Goal: Information Seeking & Learning: Compare options

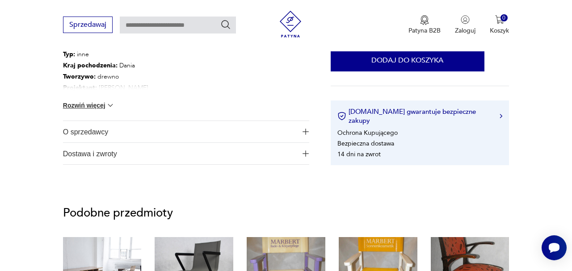
scroll to position [580, 0]
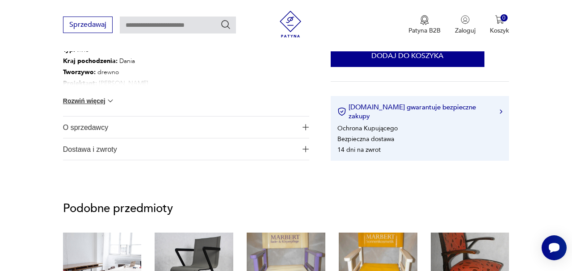
click at [112, 160] on span "Dostawa i zwroty" at bounding box center [180, 149] width 234 height 21
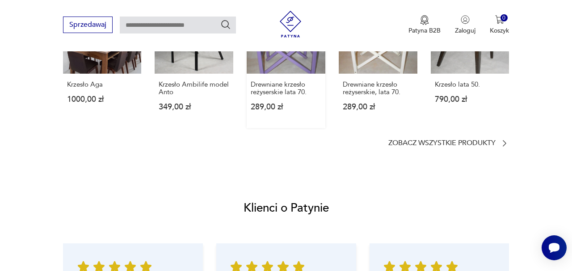
scroll to position [900, 0]
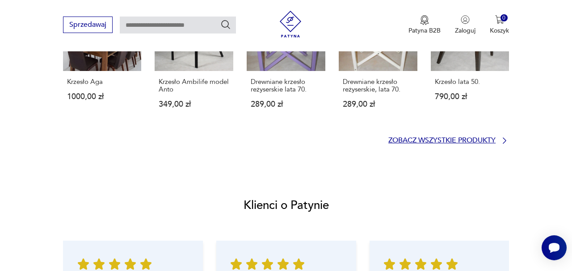
click at [433, 144] on p "Zobacz wszystkie produkty" at bounding box center [442, 141] width 107 height 6
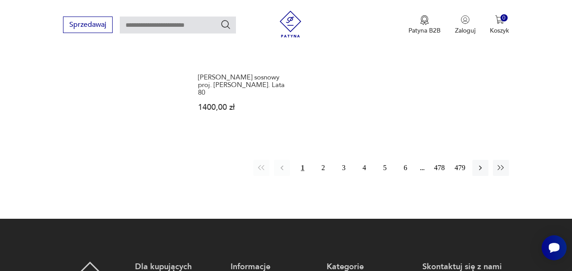
scroll to position [1408, 0]
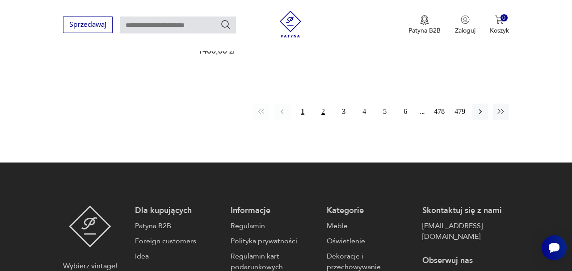
click at [315, 120] on button "2" at bounding box center [323, 112] width 16 height 16
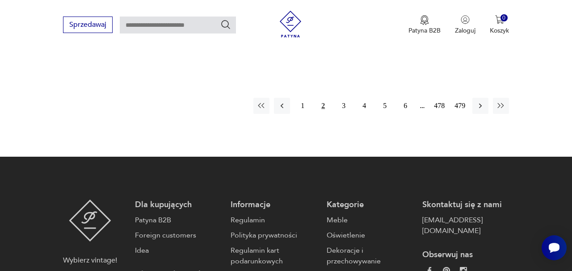
scroll to position [1410, 0]
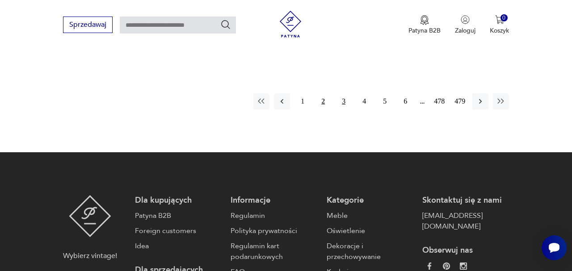
click at [336, 110] on button "3" at bounding box center [344, 101] width 16 height 16
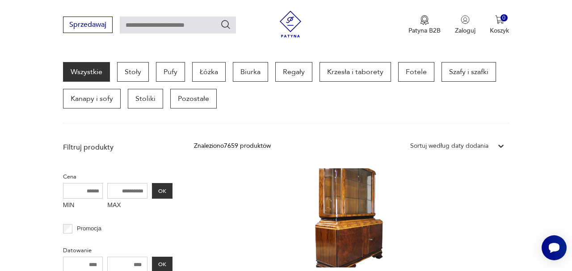
scroll to position [217, 0]
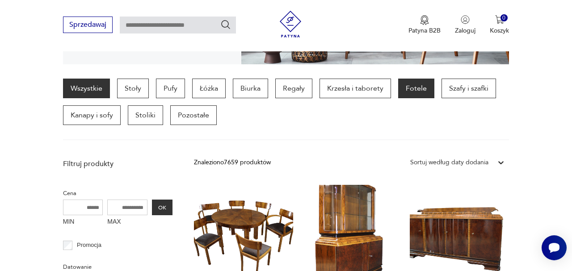
click at [435, 98] on p "Fotele" at bounding box center [416, 89] width 36 height 20
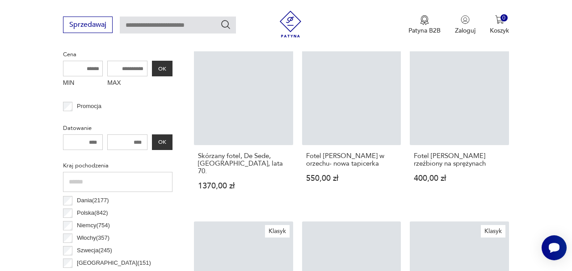
scroll to position [431, 0]
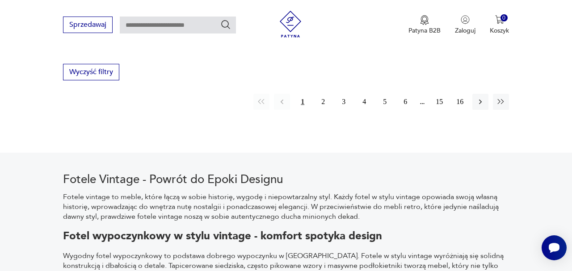
scroll to position [1406, 0]
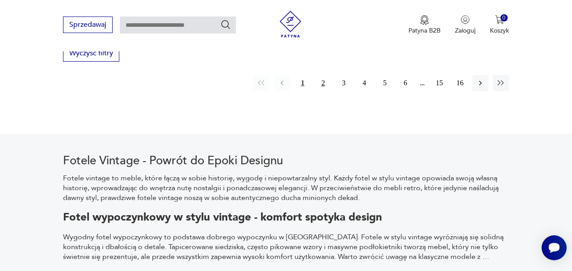
click at [315, 91] on button "2" at bounding box center [323, 83] width 16 height 16
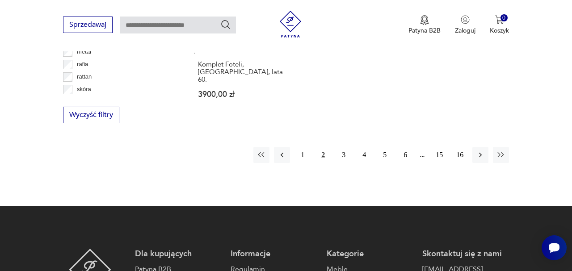
scroll to position [1369, 0]
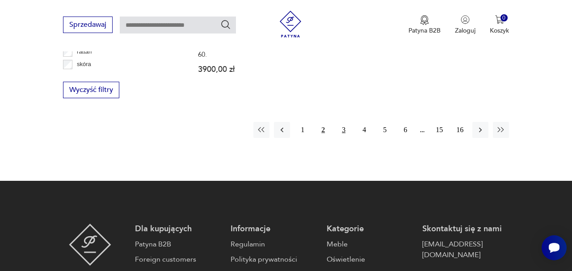
click at [336, 138] on button "3" at bounding box center [344, 130] width 16 height 16
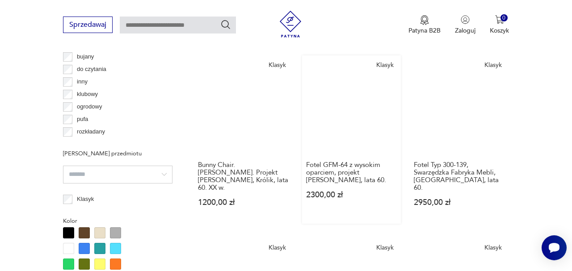
scroll to position [704, 0]
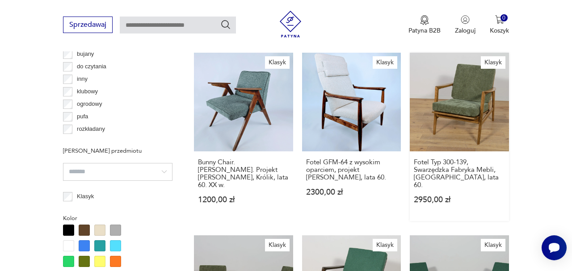
click at [466, 174] on link "Klasyk Fotel Typ 300-139, Swarzędzka Fabryka Mebli, [GEOGRAPHIC_DATA], lata 60.…" at bounding box center [459, 137] width 99 height 169
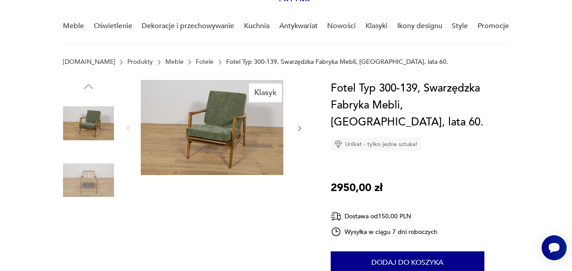
scroll to position [53, 0]
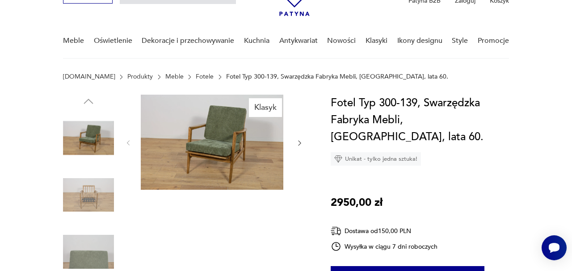
click at [299, 146] on icon "button" at bounding box center [300, 143] width 3 height 5
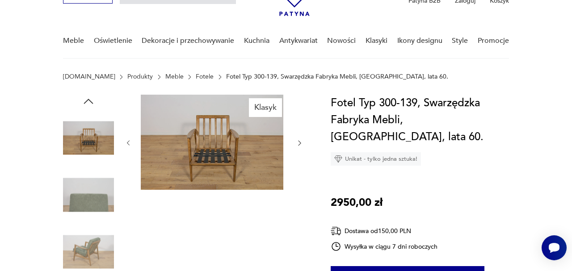
click at [299, 146] on icon "button" at bounding box center [300, 143] width 3 height 5
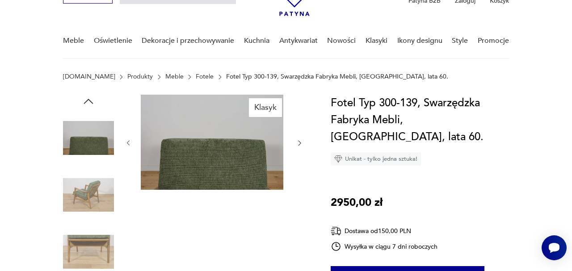
click at [299, 146] on icon "button" at bounding box center [300, 143] width 3 height 5
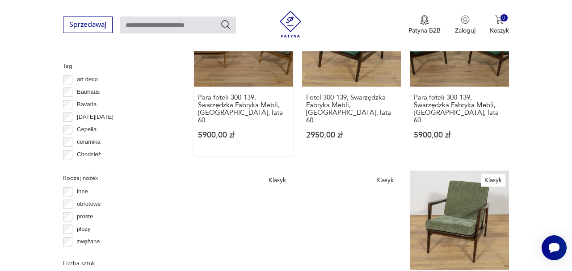
scroll to position [959, 0]
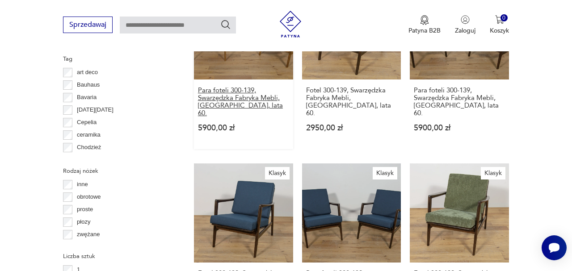
click at [246, 117] on h3 "Para foteli 300-139, Swarzędzka Fabryka Mebli, [GEOGRAPHIC_DATA], lata 60." at bounding box center [243, 102] width 91 height 30
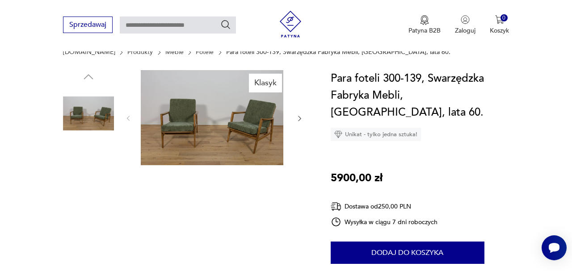
scroll to position [79, 0]
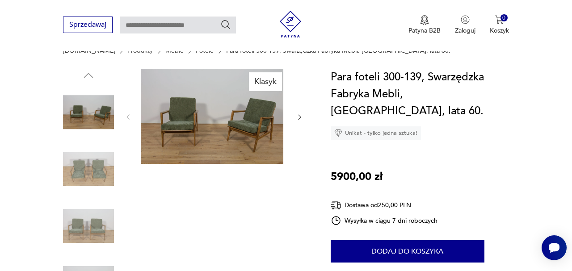
click at [296, 121] on icon "button" at bounding box center [299, 117] width 7 height 7
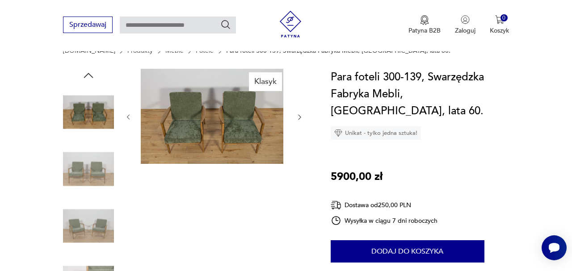
click at [296, 121] on icon "button" at bounding box center [299, 117] width 7 height 7
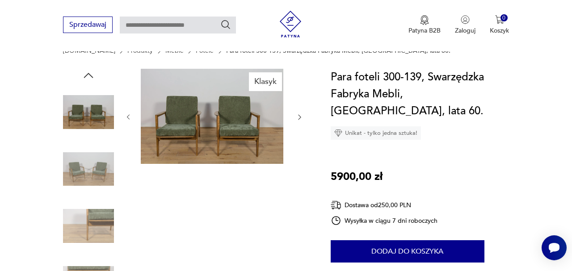
click at [296, 121] on icon "button" at bounding box center [299, 117] width 7 height 7
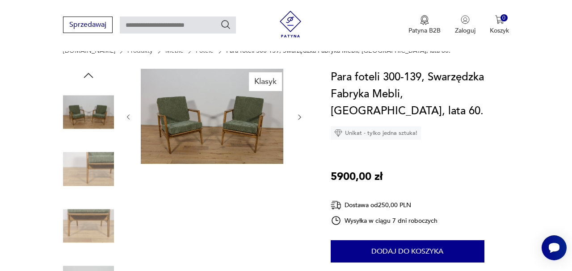
click at [296, 121] on icon "button" at bounding box center [299, 117] width 7 height 7
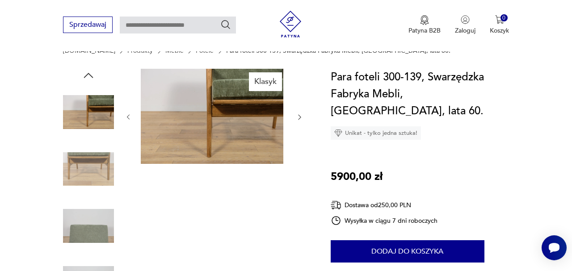
click at [296, 121] on icon "button" at bounding box center [299, 117] width 7 height 7
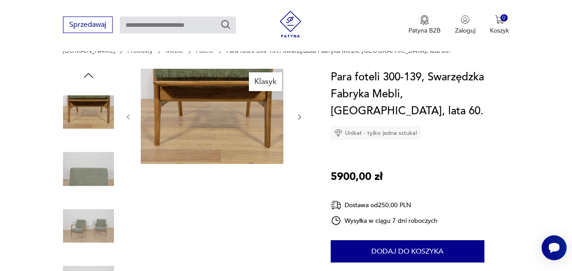
click at [296, 121] on icon "button" at bounding box center [299, 117] width 7 height 7
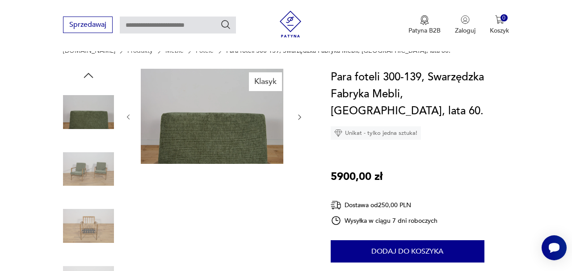
click at [296, 121] on icon "button" at bounding box center [299, 117] width 7 height 7
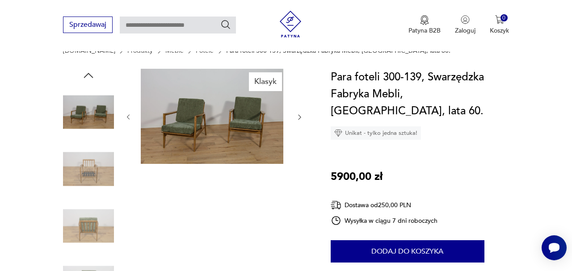
click at [296, 121] on icon "button" at bounding box center [299, 117] width 7 height 7
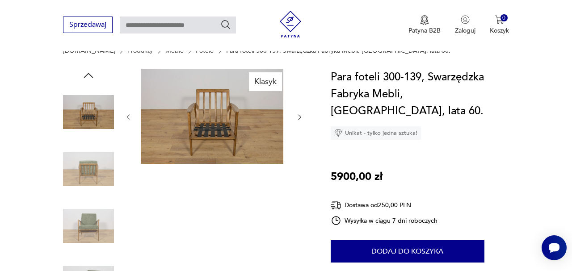
click at [296, 121] on icon "button" at bounding box center [299, 117] width 7 height 7
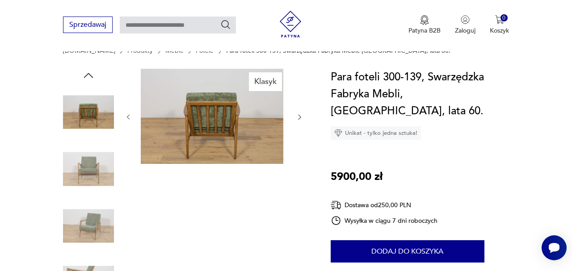
click at [296, 121] on icon "button" at bounding box center [299, 117] width 7 height 7
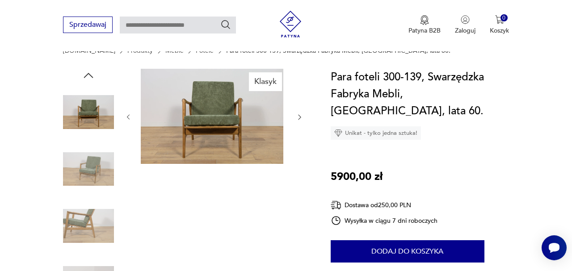
click at [296, 121] on icon "button" at bounding box center [299, 117] width 7 height 7
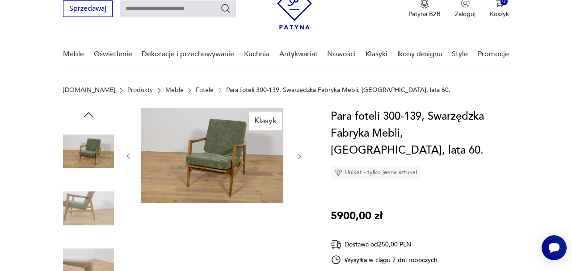
scroll to position [39, 0]
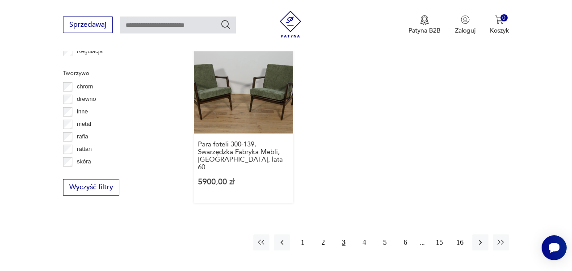
scroll to position [1276, 0]
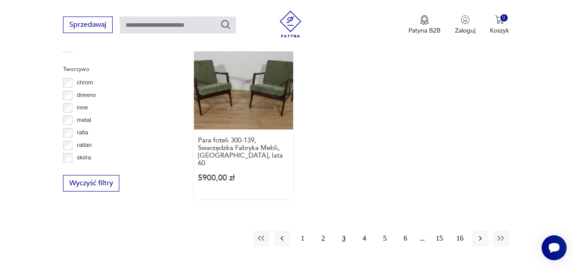
click at [283, 165] on link "Klasyk Para foteli 300-139, Swarzędzka Fabryka Mebli, [GEOGRAPHIC_DATA], lata 6…" at bounding box center [243, 114] width 99 height 169
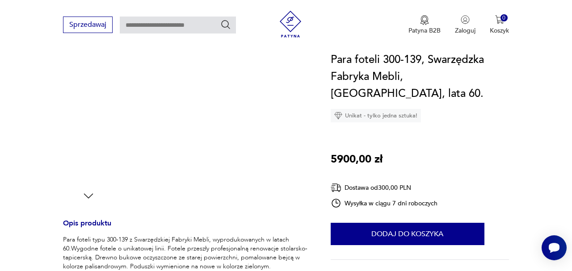
scroll to position [204, 0]
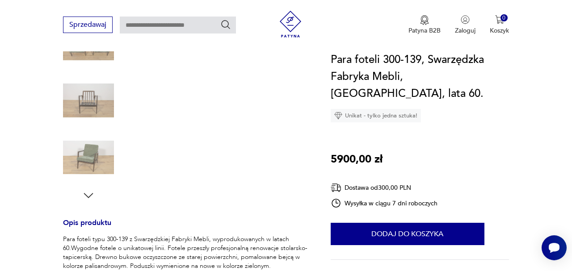
click at [82, 203] on icon "button" at bounding box center [88, 195] width 13 height 13
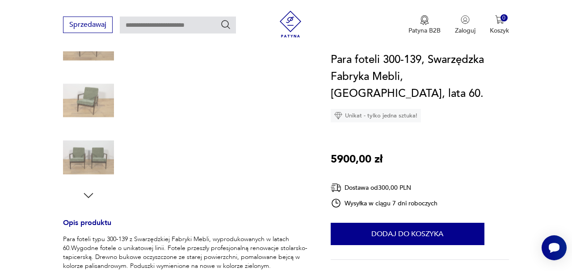
click at [84, 198] on icon "button" at bounding box center [88, 195] width 9 height 5
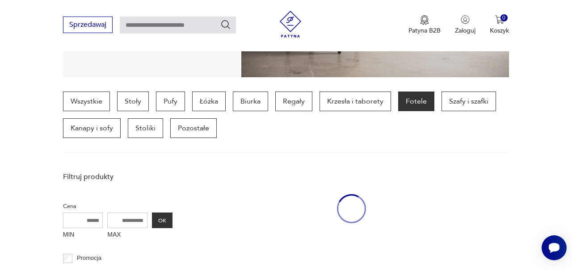
scroll to position [1356, 0]
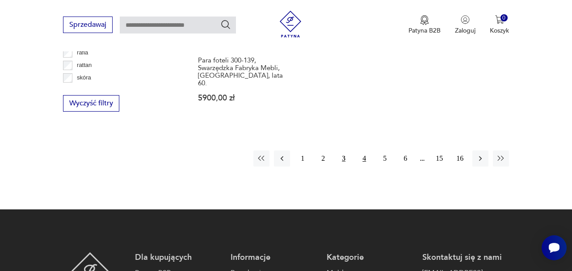
click at [359, 167] on button "4" at bounding box center [364, 159] width 16 height 16
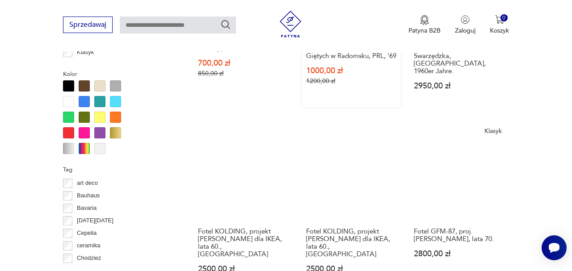
scroll to position [852, 0]
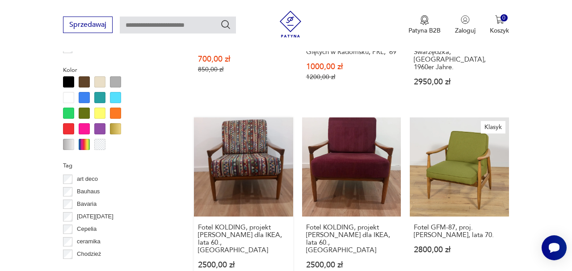
click at [260, 230] on link "Fotel KOLDING, projekt [PERSON_NAME] dla IKEA, lata 60., Polska 2500,00 zł" at bounding box center [243, 202] width 99 height 169
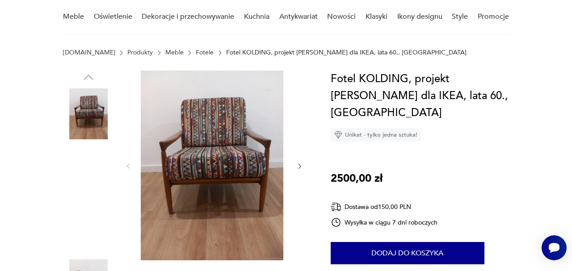
scroll to position [85, 0]
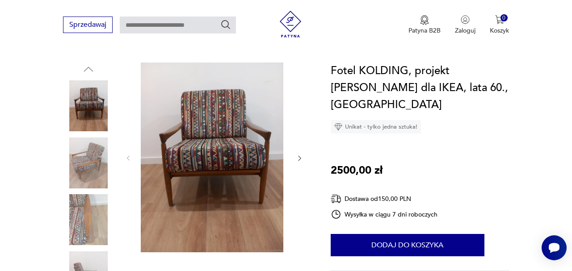
click at [296, 162] on icon "button" at bounding box center [299, 158] width 7 height 7
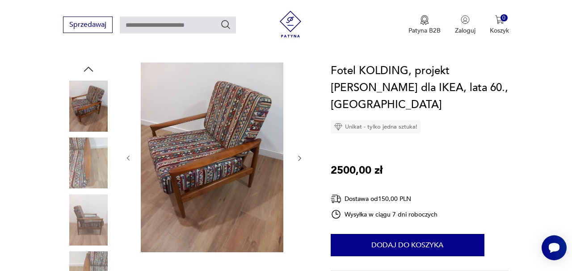
click at [296, 162] on icon "button" at bounding box center [299, 158] width 7 height 7
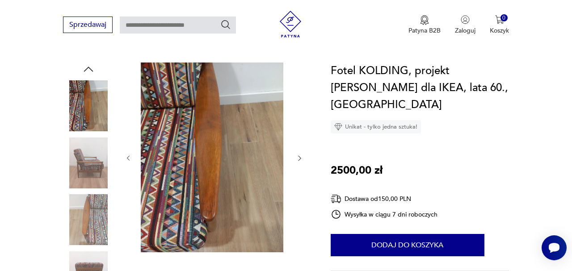
click at [296, 162] on icon "button" at bounding box center [299, 158] width 7 height 7
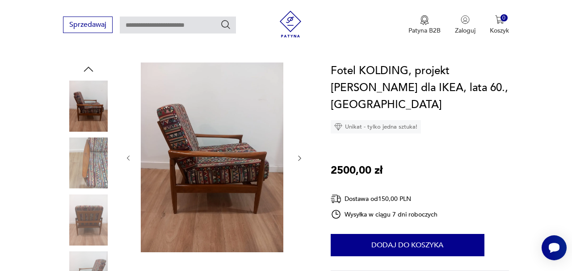
click at [296, 162] on icon "button" at bounding box center [299, 158] width 7 height 7
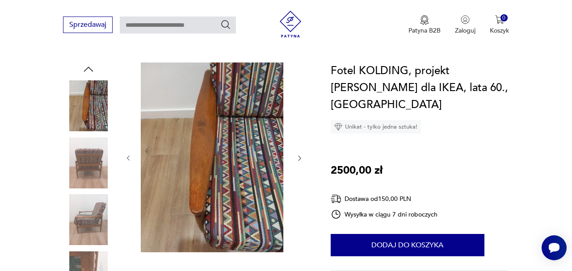
click at [296, 162] on icon "button" at bounding box center [299, 158] width 7 height 7
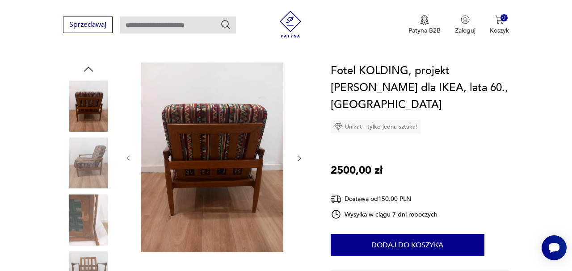
click at [299, 161] on icon "button" at bounding box center [300, 158] width 3 height 5
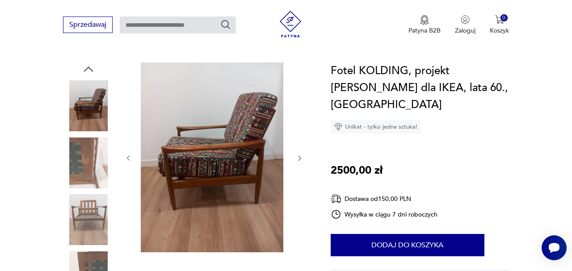
click at [299, 161] on icon "button" at bounding box center [300, 158] width 3 height 5
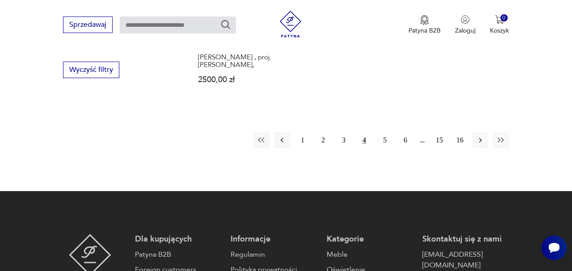
scroll to position [1397, 0]
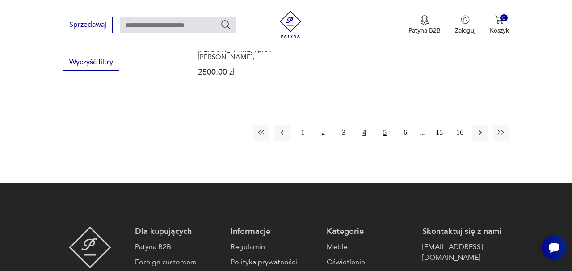
click at [383, 141] on button "5" at bounding box center [385, 133] width 16 height 16
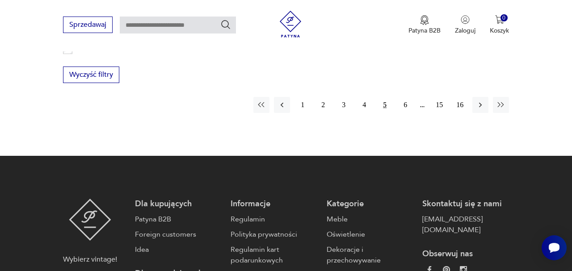
scroll to position [1410, 0]
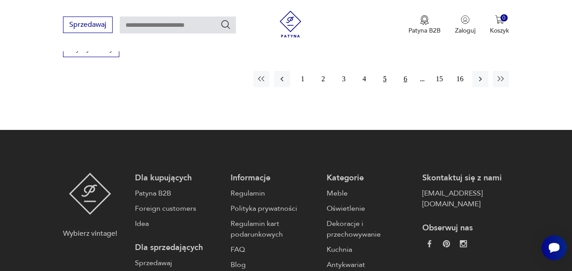
click at [404, 87] on button "6" at bounding box center [405, 79] width 16 height 16
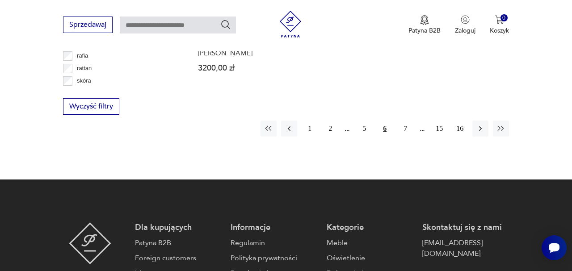
scroll to position [1353, 0]
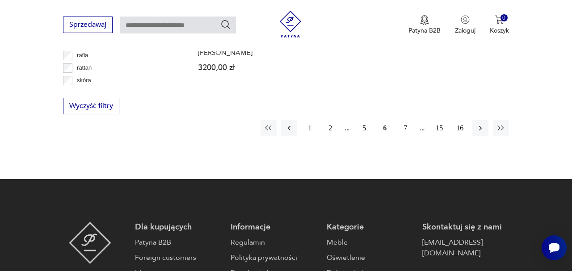
click at [405, 136] on button "7" at bounding box center [405, 128] width 16 height 16
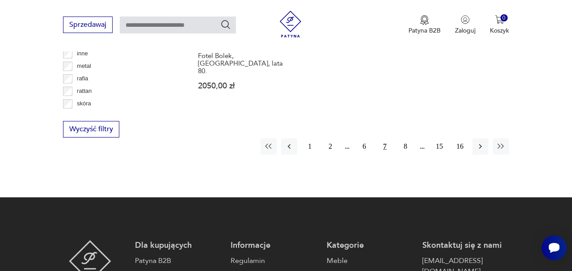
scroll to position [1381, 0]
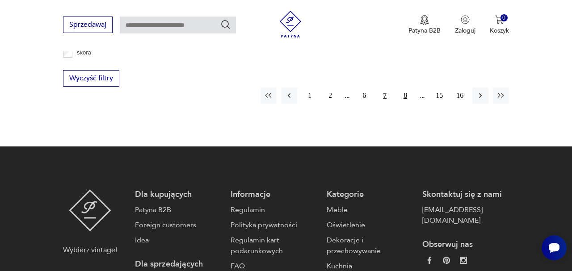
click at [404, 104] on button "8" at bounding box center [405, 96] width 16 height 16
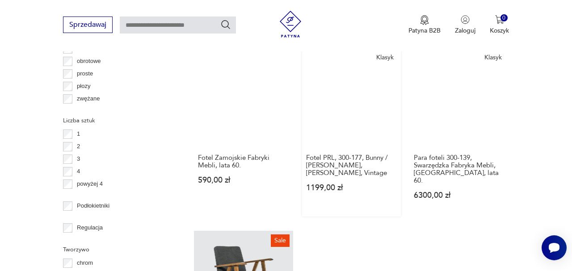
scroll to position [1095, 0]
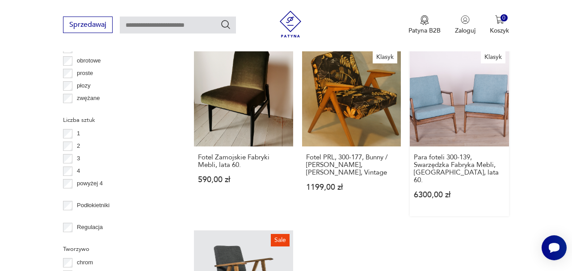
click at [484, 176] on link "Klasyk Para foteli 300-139, Swarzędzka Fabryka Mebli, [GEOGRAPHIC_DATA], lata 6…" at bounding box center [459, 131] width 99 height 169
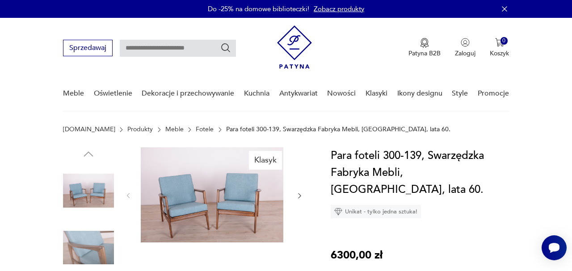
click at [296, 199] on icon "button" at bounding box center [299, 195] width 7 height 7
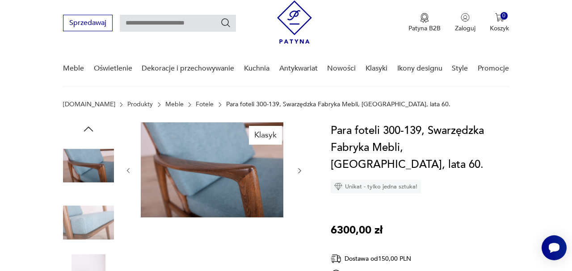
scroll to position [26, 0]
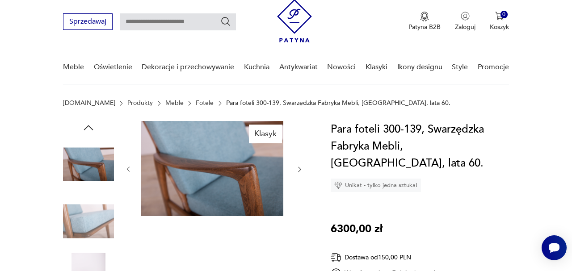
click at [299, 172] on icon "button" at bounding box center [300, 169] width 3 height 5
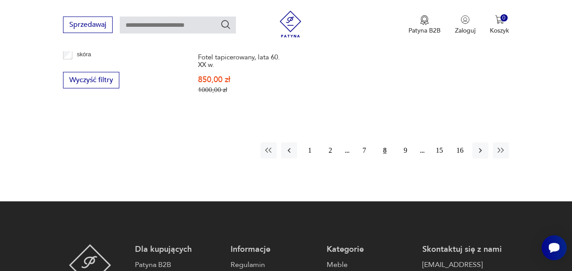
scroll to position [1382, 0]
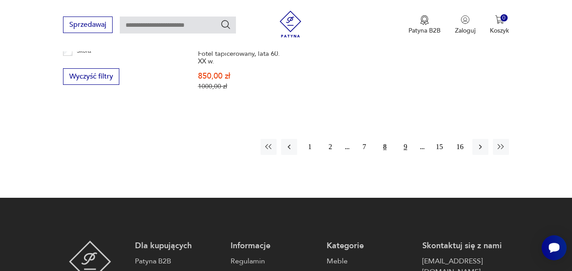
click at [404, 155] on button "9" at bounding box center [405, 147] width 16 height 16
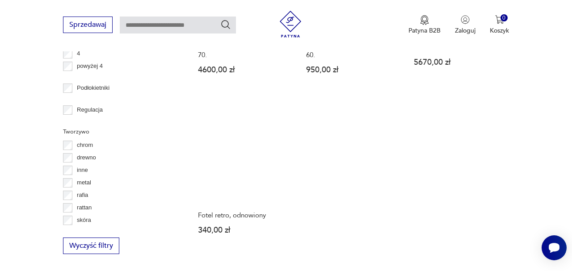
scroll to position [1315, 0]
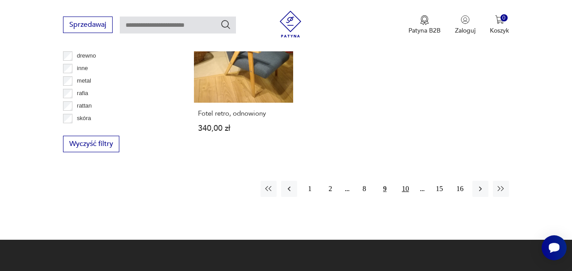
click at [406, 197] on button "10" at bounding box center [405, 189] width 16 height 16
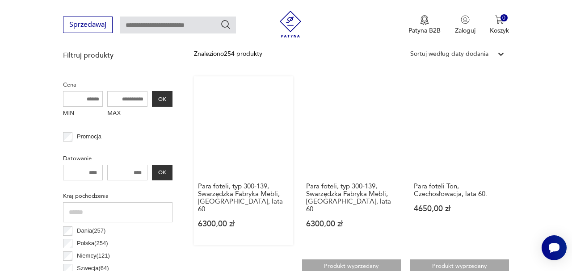
scroll to position [331, 0]
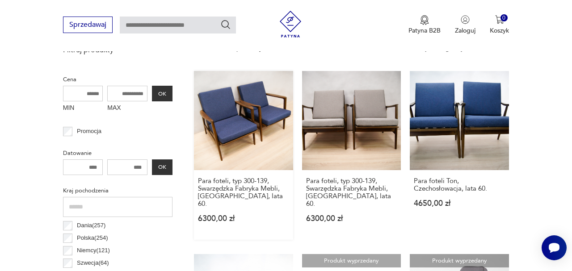
click at [245, 170] on link "Para foteli, typ 300-139, Swarzędzka Fabryka Mebli, [GEOGRAPHIC_DATA], lata 60.…" at bounding box center [243, 155] width 99 height 169
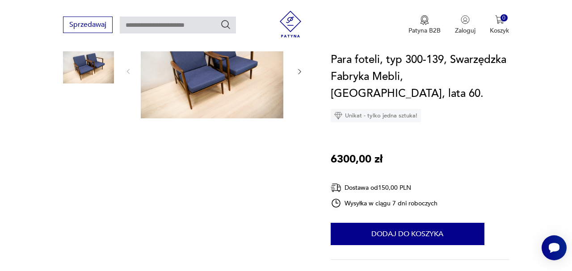
scroll to position [127, 0]
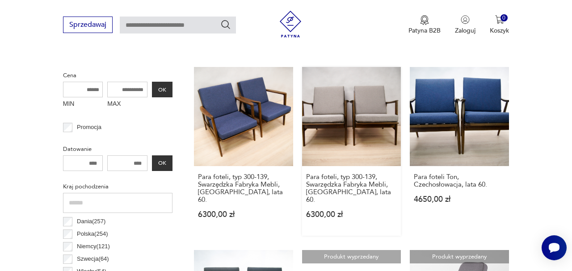
scroll to position [338, 0]
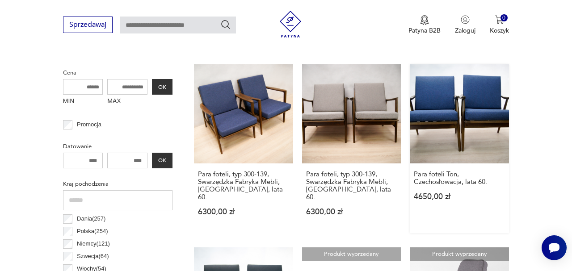
click at [486, 161] on link "Para foteli Ton, Czechosłowacja, lata 60. 4650,00 zł" at bounding box center [459, 148] width 99 height 169
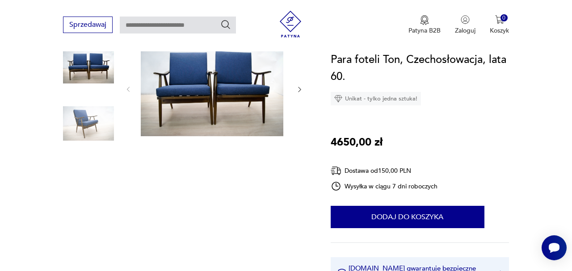
scroll to position [115, 0]
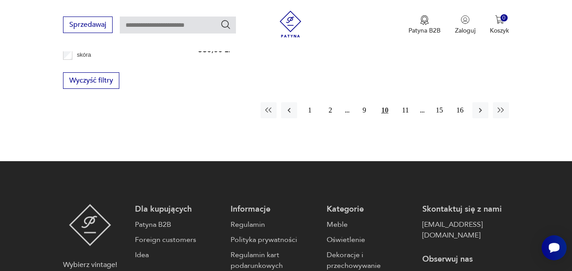
scroll to position [1459, 0]
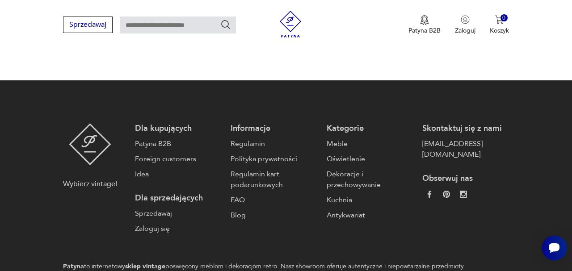
click at [406, 38] on button "11" at bounding box center [405, 29] width 16 height 16
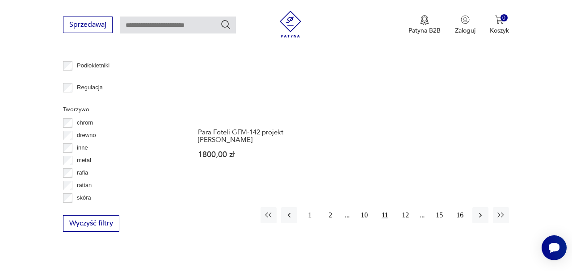
scroll to position [1242, 0]
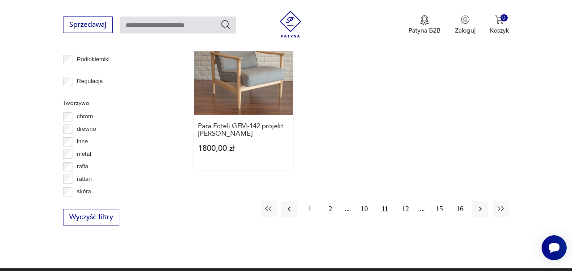
click at [254, 163] on link "Produkt wyprzedany Para Foteli GFM-142 projekt [PERSON_NAME] 1800,00 zł" at bounding box center [243, 93] width 99 height 154
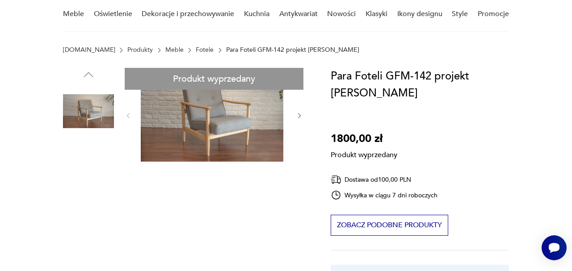
scroll to position [104, 0]
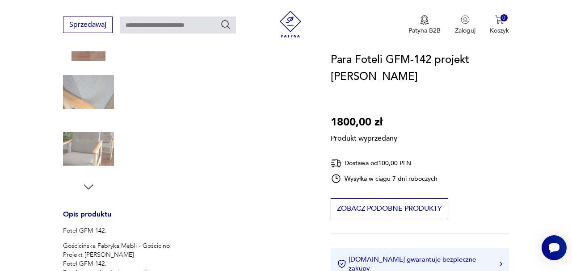
scroll to position [214, 0]
click at [77, 199] on div "Produkt wyprzedany Opis produktu Fotel GFM-142. Gościcińska Fabryka Mebli - Goś…" at bounding box center [186, 231] width 246 height 595
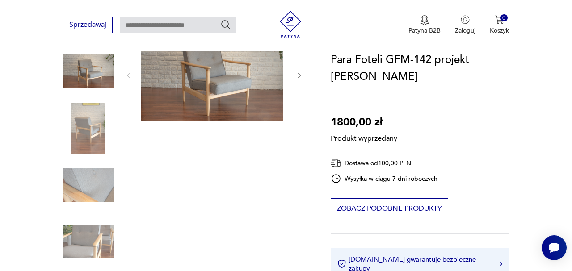
scroll to position [117, 0]
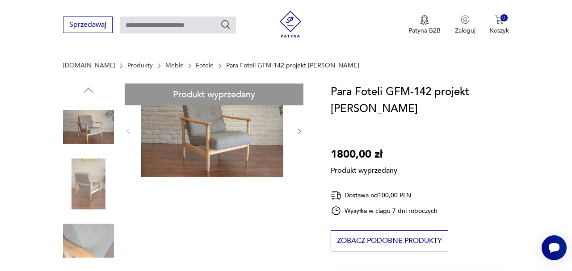
scroll to position [52, 0]
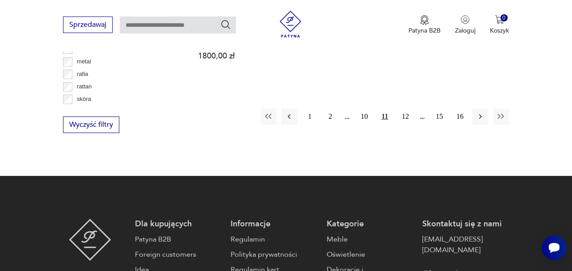
scroll to position [1337, 0]
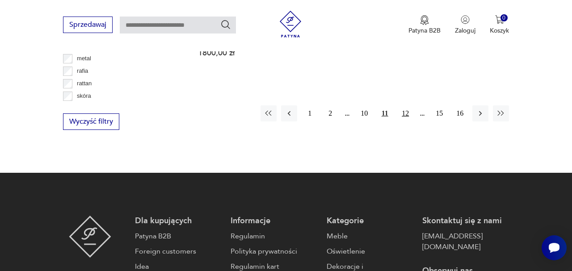
click at [405, 122] on button "12" at bounding box center [405, 114] width 16 height 16
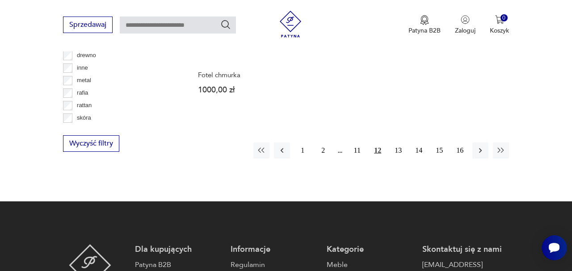
scroll to position [1319, 0]
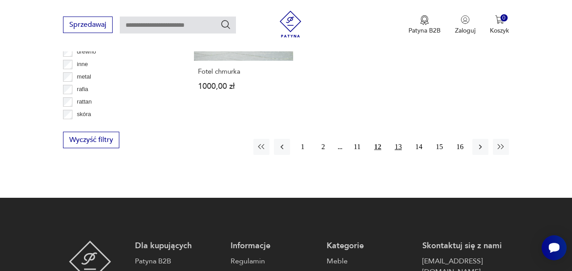
click at [399, 155] on button "13" at bounding box center [398, 147] width 16 height 16
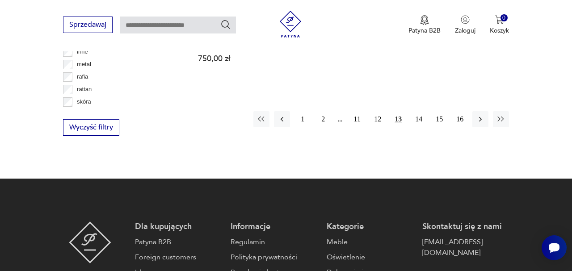
scroll to position [1338, 0]
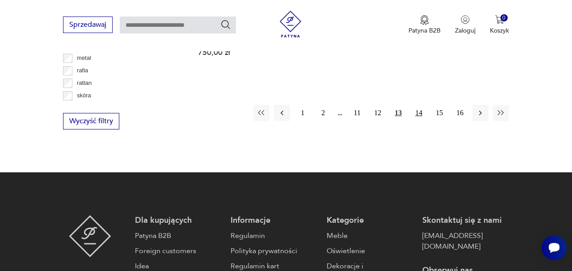
click at [419, 121] on button "14" at bounding box center [419, 113] width 16 height 16
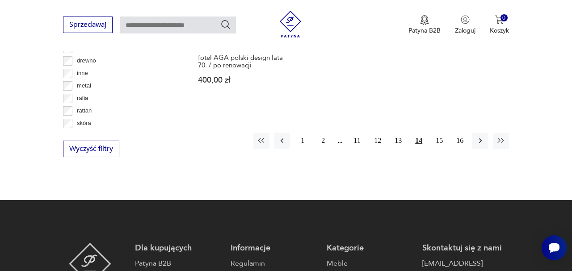
scroll to position [1311, 0]
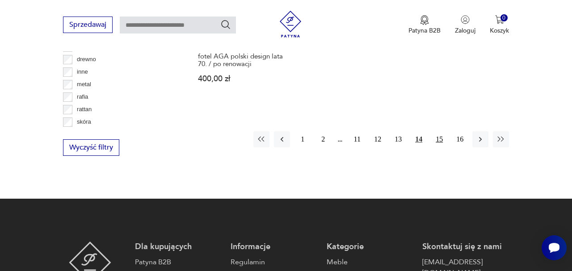
click at [442, 148] on button "15" at bounding box center [439, 139] width 16 height 16
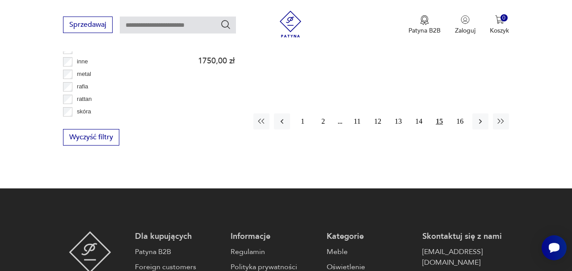
scroll to position [1347, 0]
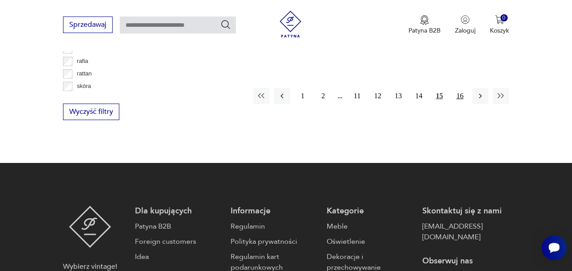
click at [466, 104] on button "16" at bounding box center [460, 96] width 16 height 16
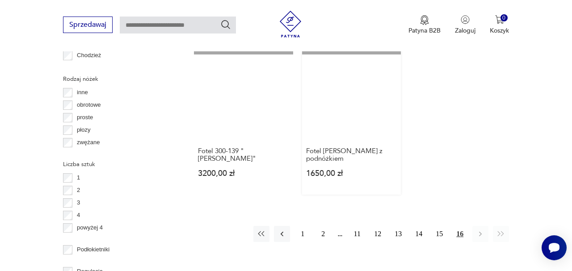
scroll to position [1052, 0]
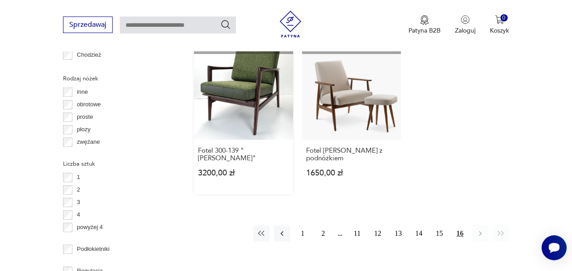
click at [256, 177] on link "Produkt wyprzedany Fotel 300-139 "Stefan" 3200,00 zł" at bounding box center [243, 118] width 99 height 154
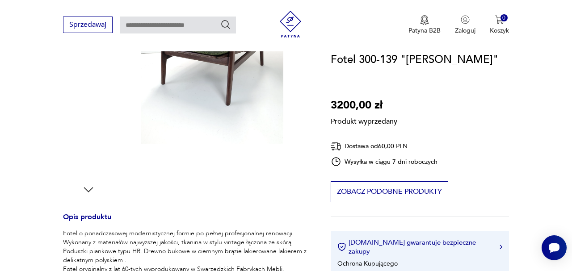
scroll to position [211, 0]
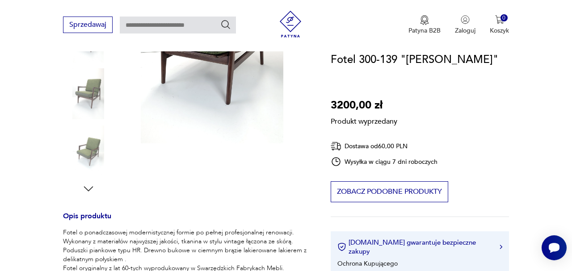
click at [76, 203] on div "Produkt wyprzedany Opis produktu Fotel o ponadczasowej modernistycznej formie p…" at bounding box center [186, 234] width 246 height 595
click at [76, 201] on div "Produkt wyprzedany Opis produktu Fotel o ponadczasowej modernistycznej formie p…" at bounding box center [186, 234] width 246 height 595
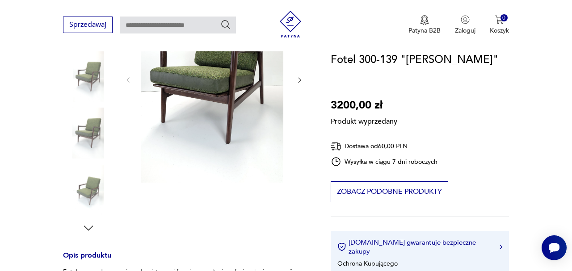
scroll to position [170, 0]
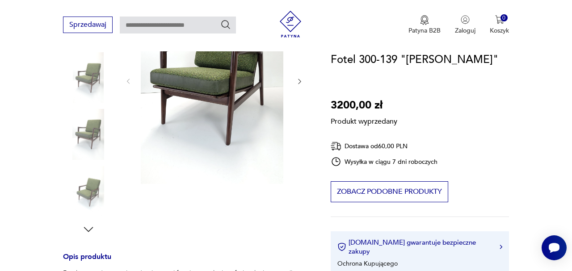
click at [290, 89] on div "Produkt wyprzedany Opis produktu Fotel o ponadczasowej modernistycznej formie p…" at bounding box center [186, 274] width 246 height 595
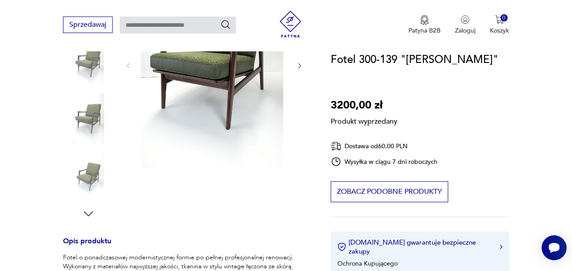
scroll to position [241, 0]
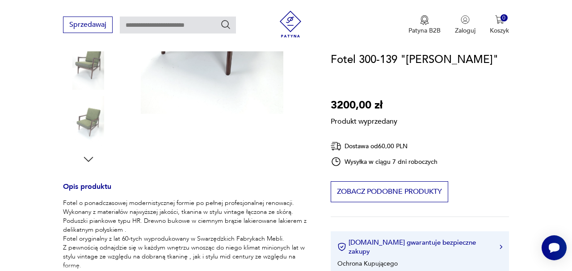
click at [73, 170] on div "Produkt wyprzedany Opis produktu Fotel o ponadczasowej modernistycznej formie p…" at bounding box center [186, 204] width 246 height 595
click at [77, 172] on div "Produkt wyprzedany Opis produktu Fotel o ponadczasowej modernistycznej formie p…" at bounding box center [186, 204] width 246 height 595
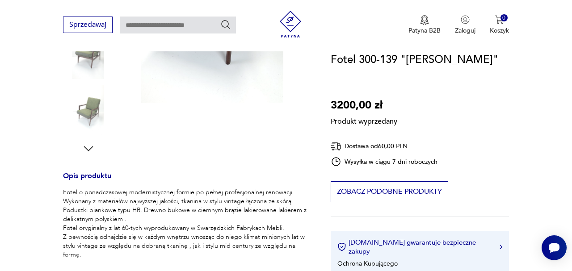
scroll to position [259, 0]
